Goal: Ask a question: Seek information or help from site administrators or community

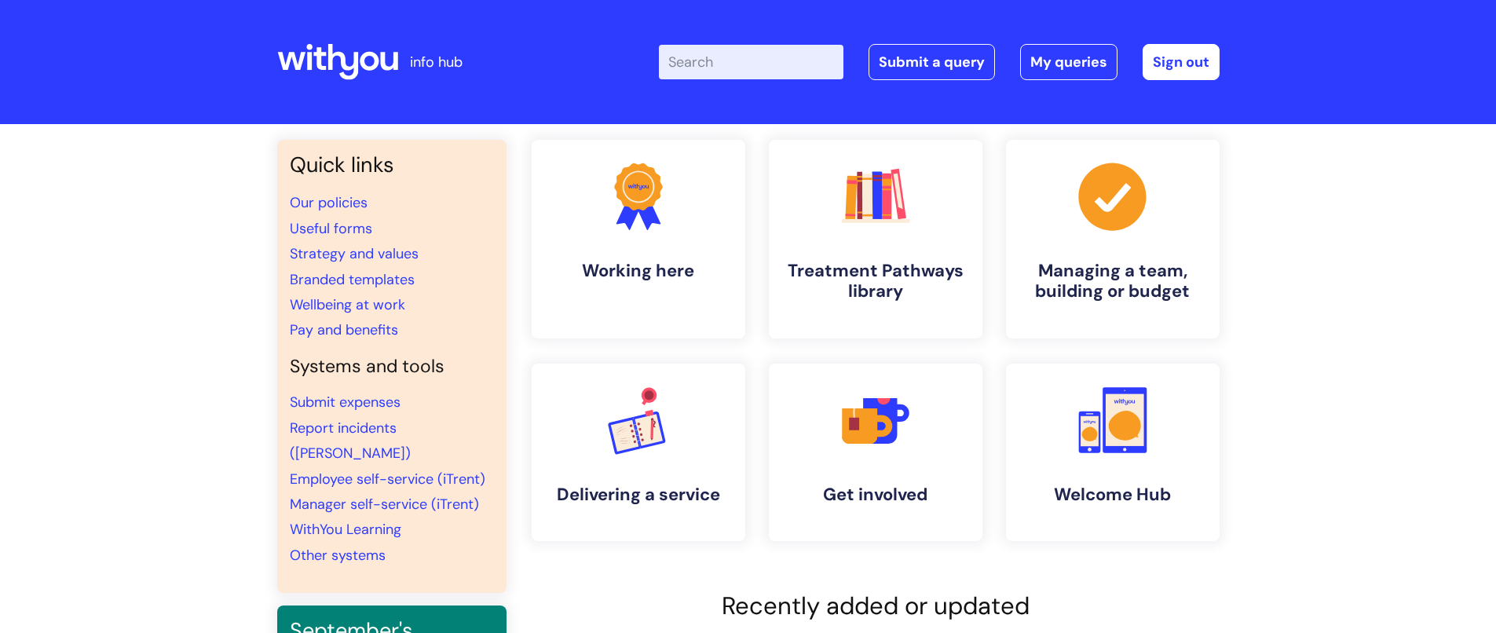
click at [754, 68] on input "Enter your search term here..." at bounding box center [751, 62] width 184 height 35
click at [679, 255] on link ".cls-1{fill:#f89b22;}.cls-1,.cls-2,.cls-3{stroke-width:0px;}.cls-2{fill:#2d3cff…" at bounding box center [637, 239] width 217 height 202
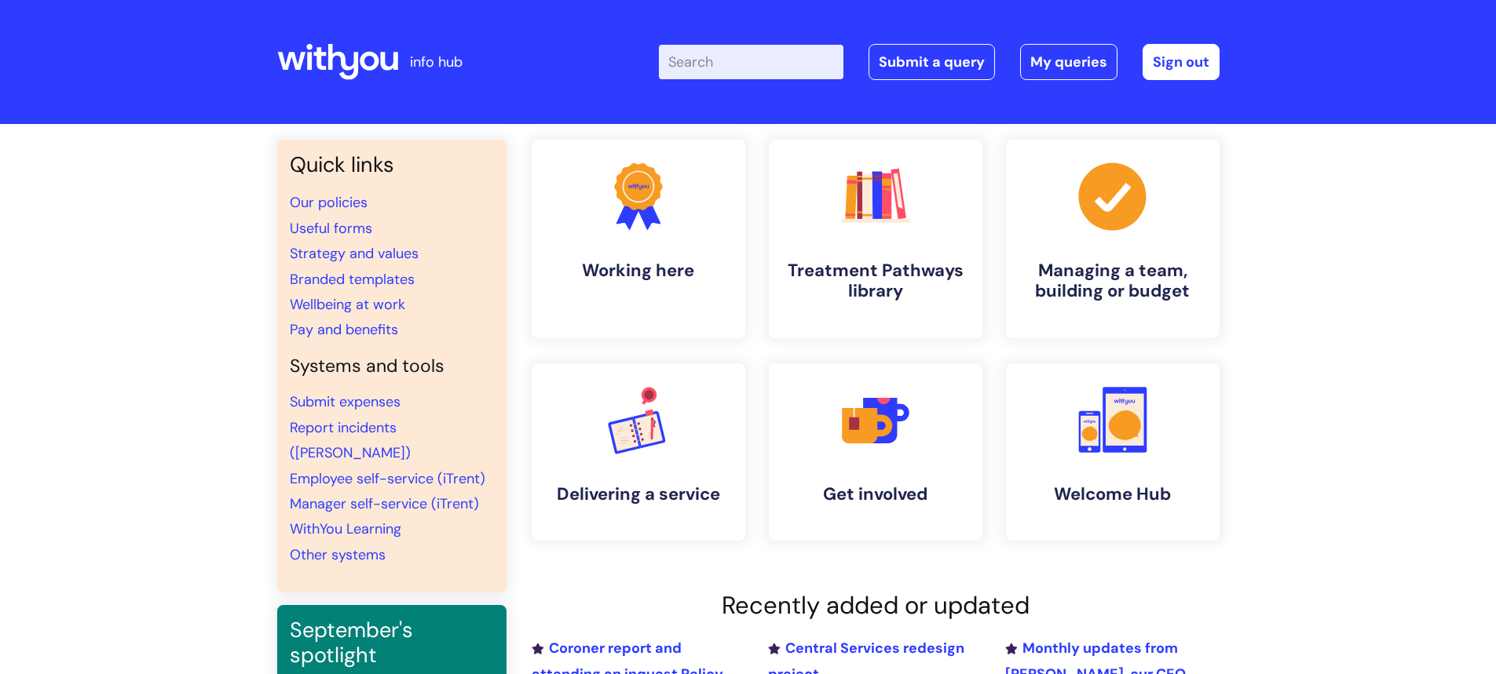
click at [730, 54] on input "Enter your search term here..." at bounding box center [751, 62] width 184 height 35
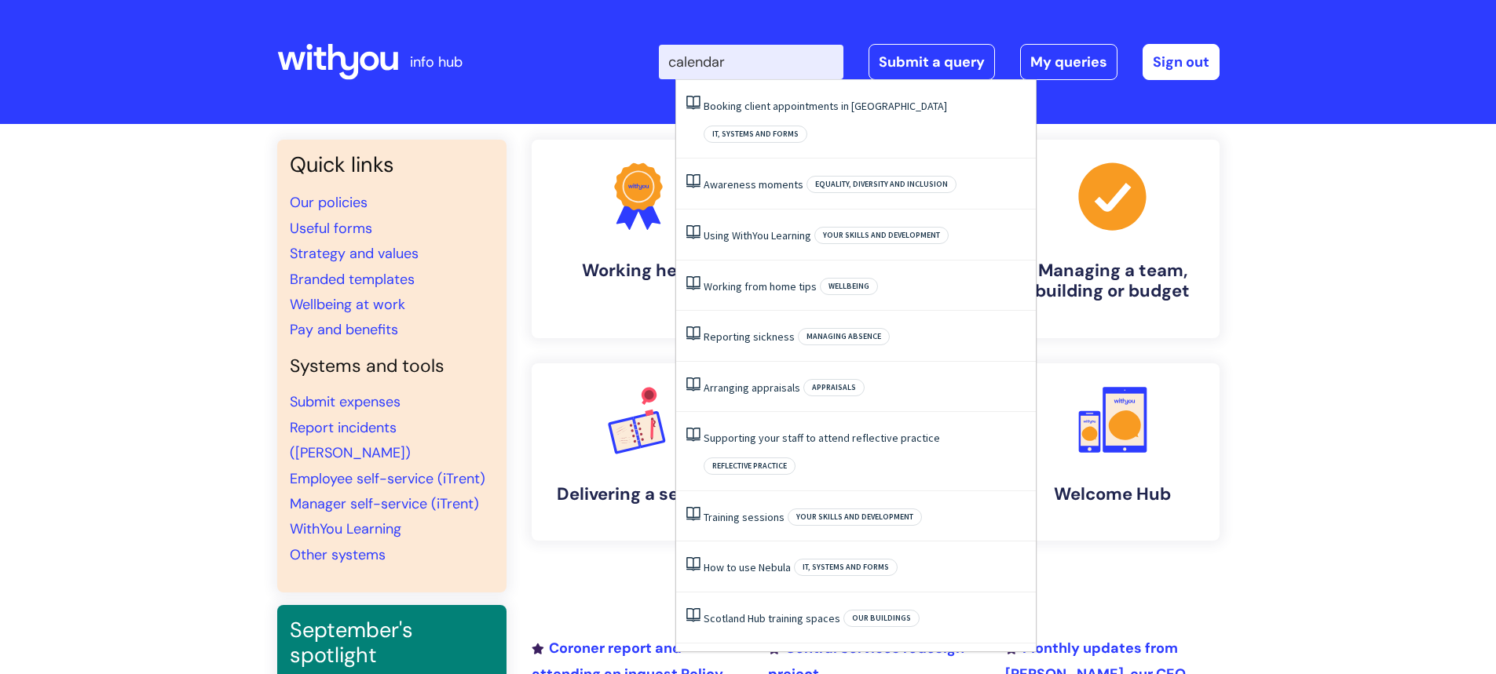
type input "calendar"
click button "Search" at bounding box center [0, 0] width 0 height 0
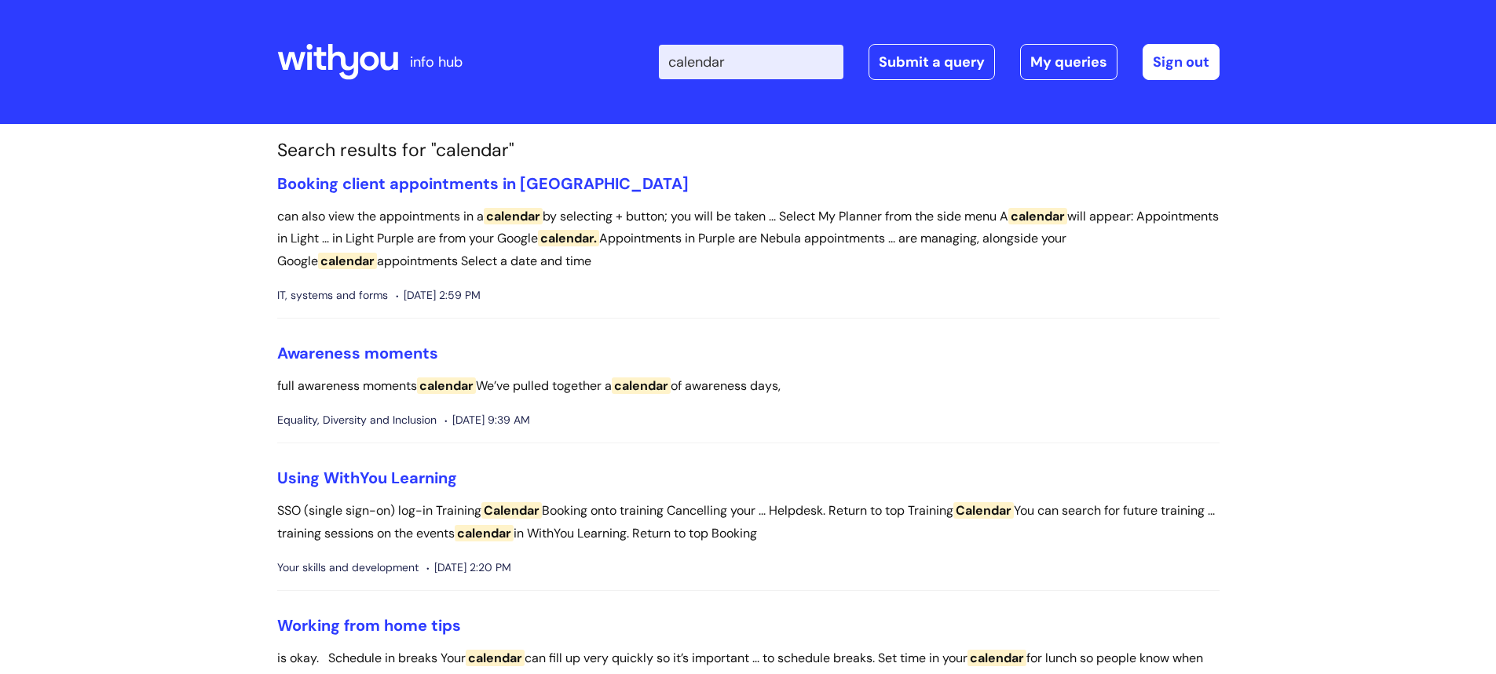
click at [686, 60] on input "calendar" at bounding box center [751, 62] width 184 height 35
type input "adding calendar"
click button "Search" at bounding box center [0, 0] width 0 height 0
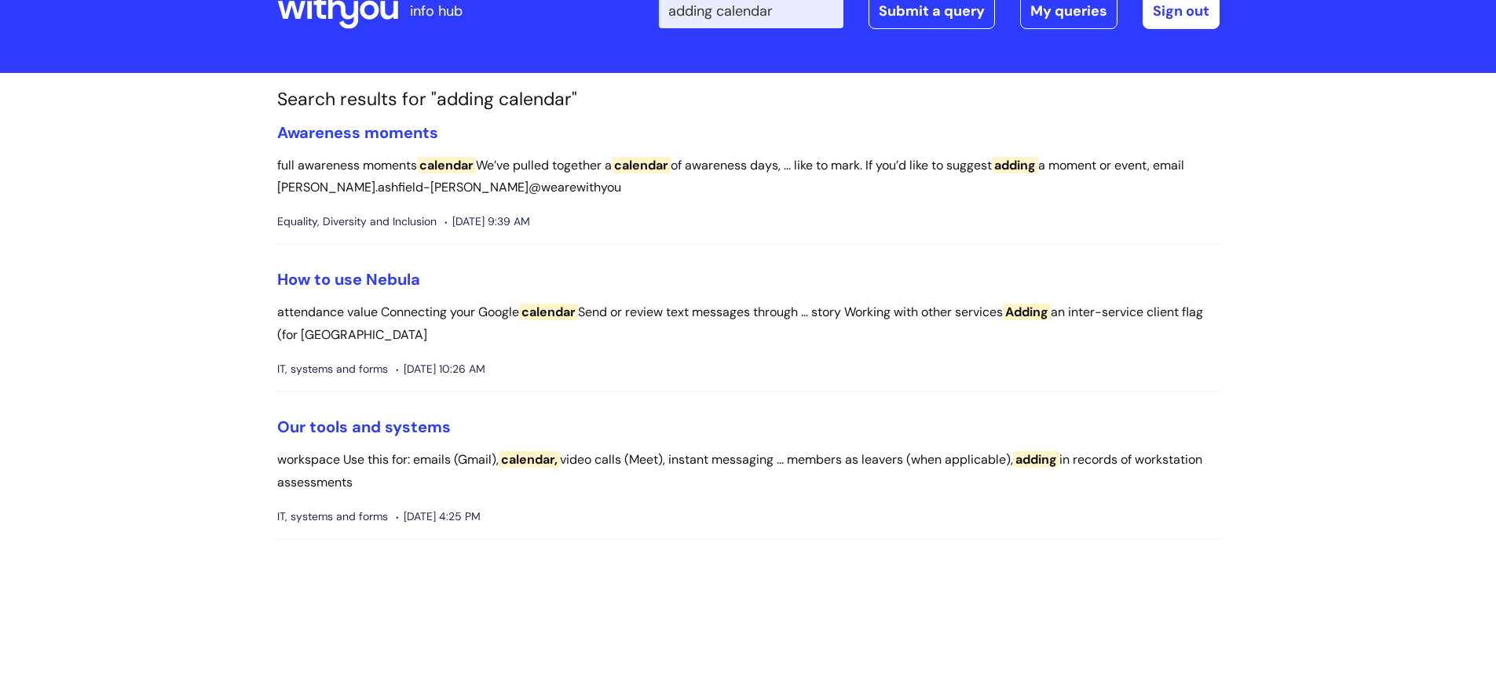
scroll to position [79, 0]
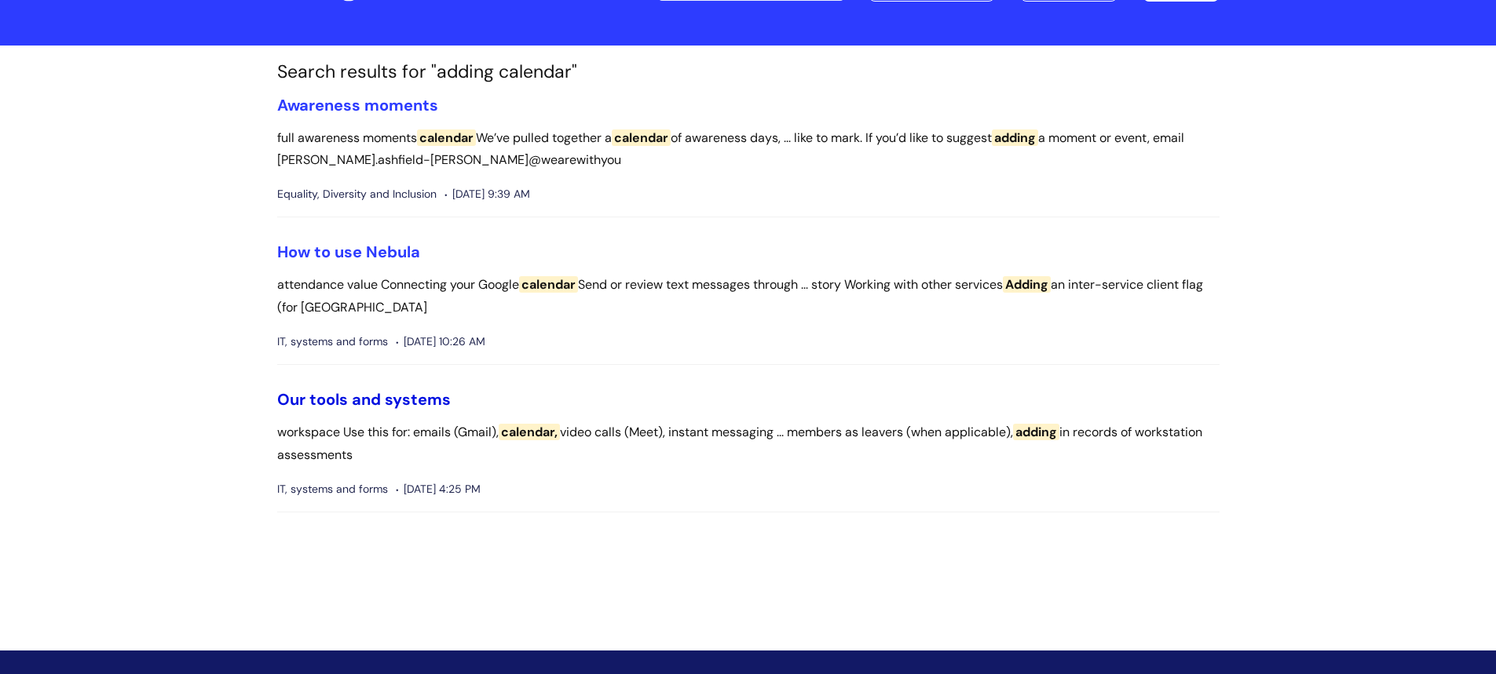
click at [331, 396] on link "Our tools and systems" at bounding box center [363, 399] width 173 height 20
